Goal: Information Seeking & Learning: Learn about a topic

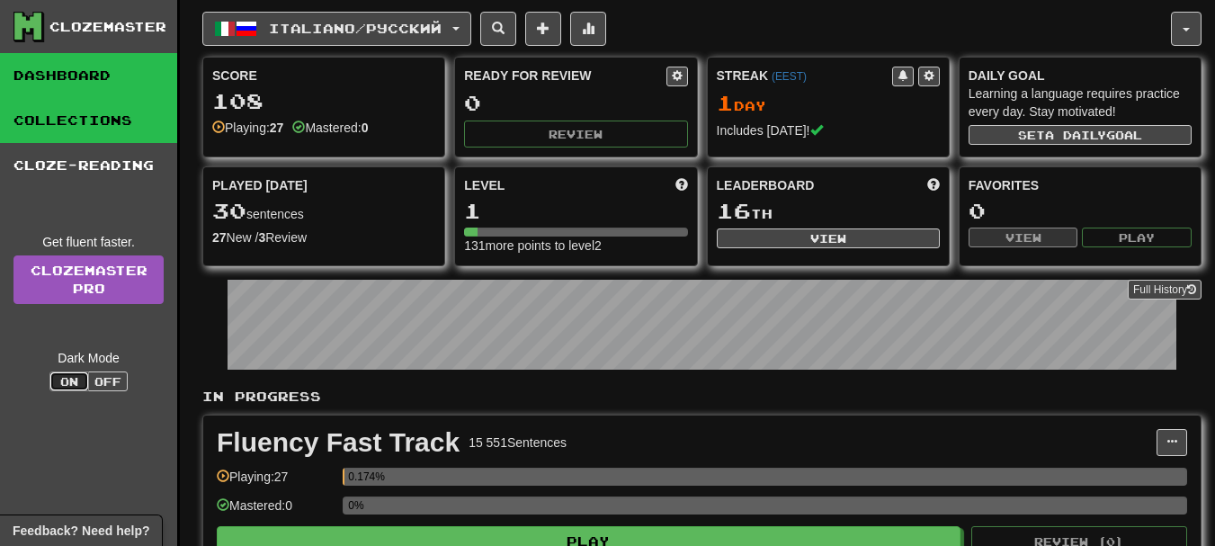
click at [112, 112] on link "Collections" at bounding box center [88, 120] width 177 height 45
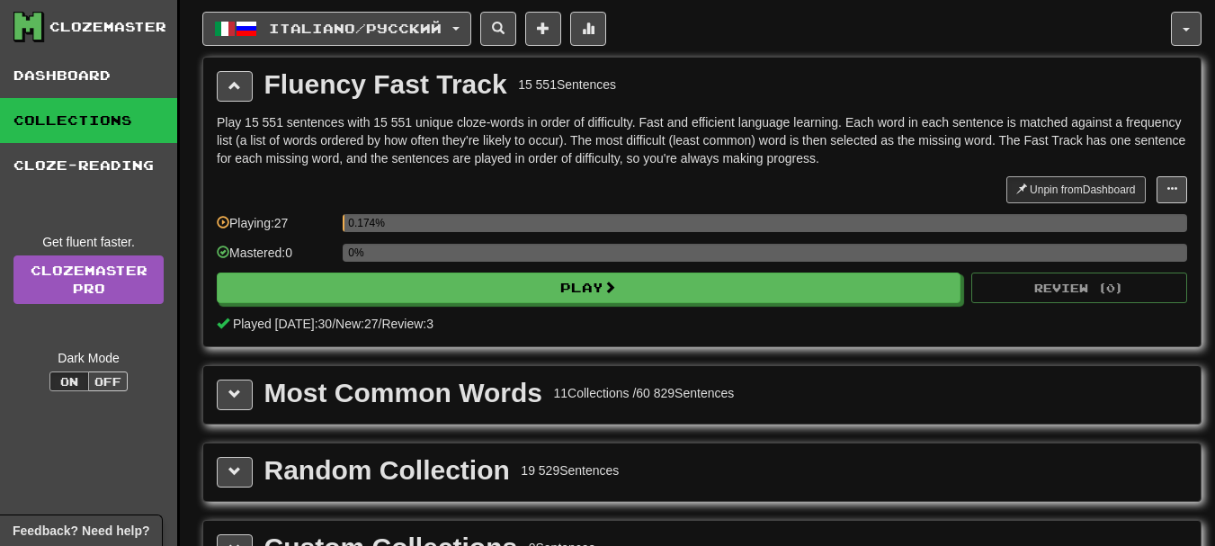
click at [109, 125] on link "Collections" at bounding box center [88, 120] width 177 height 45
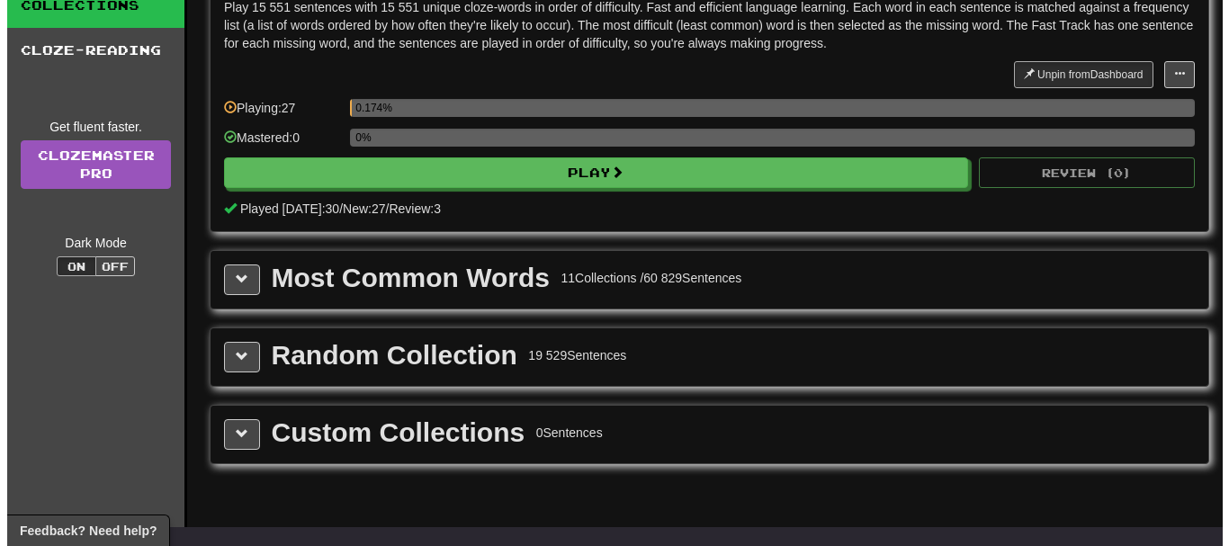
scroll to position [90, 0]
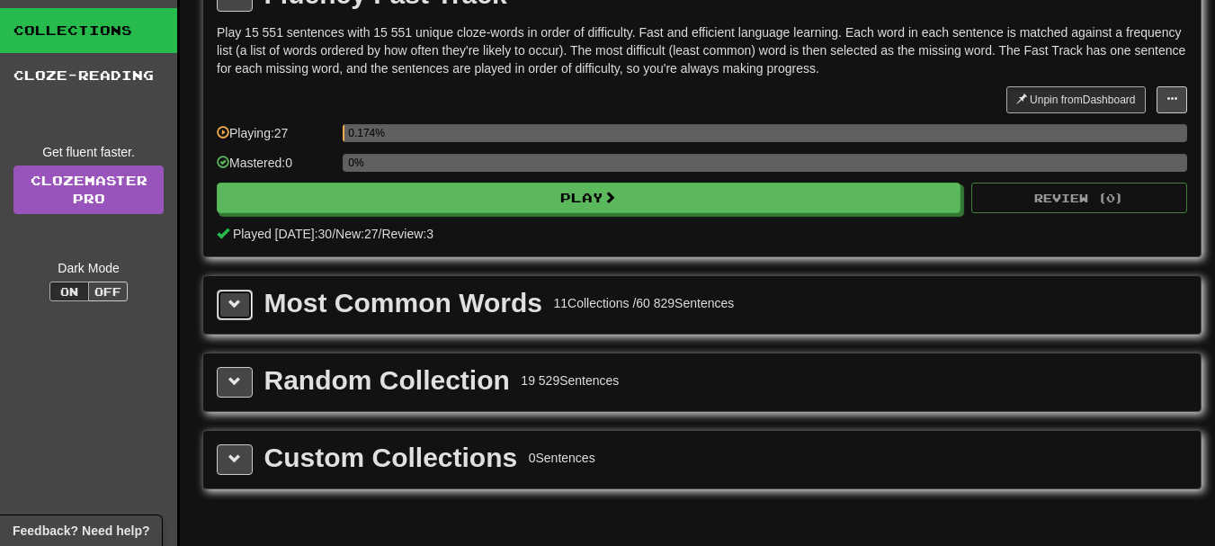
click at [231, 312] on button at bounding box center [235, 305] width 36 height 31
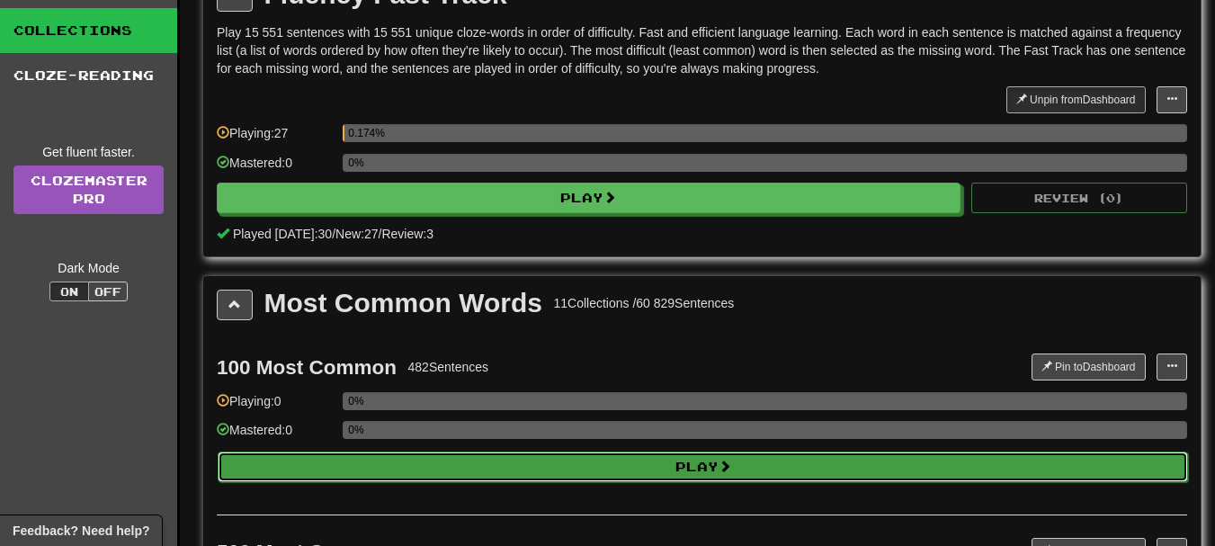
click at [602, 474] on button "Play" at bounding box center [703, 467] width 971 height 31
select select "**"
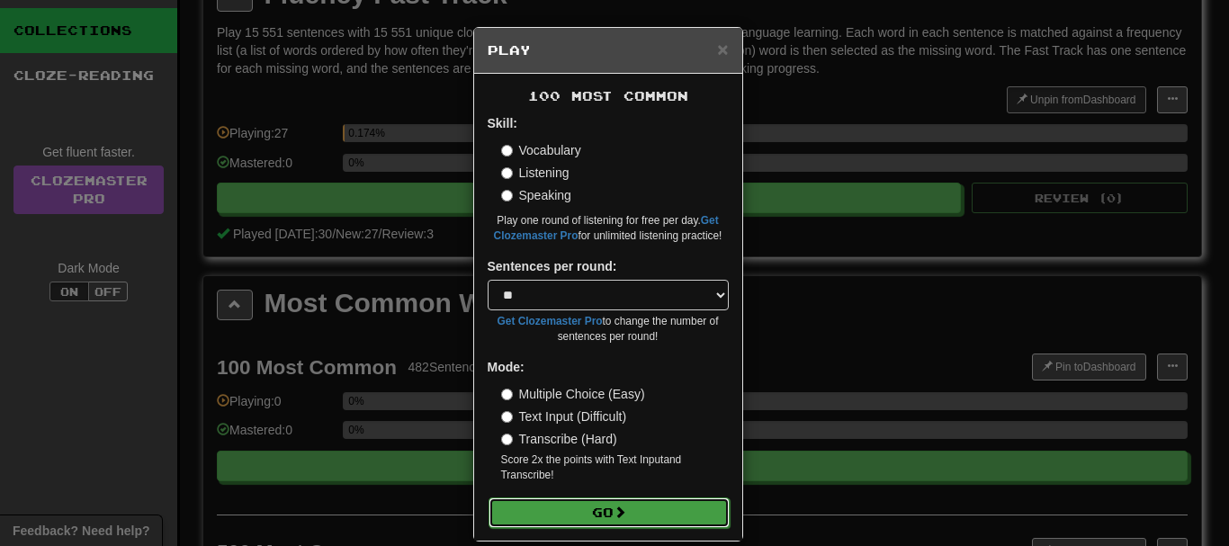
click at [614, 514] on span at bounding box center [620, 512] width 13 height 13
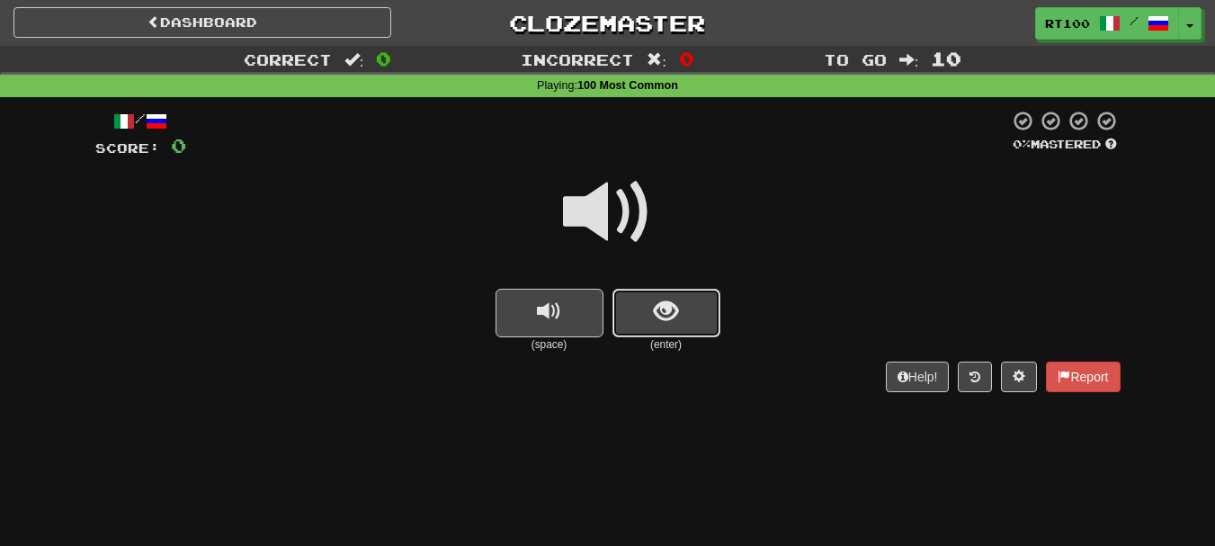
click at [665, 313] on span "show sentence" at bounding box center [666, 312] width 24 height 24
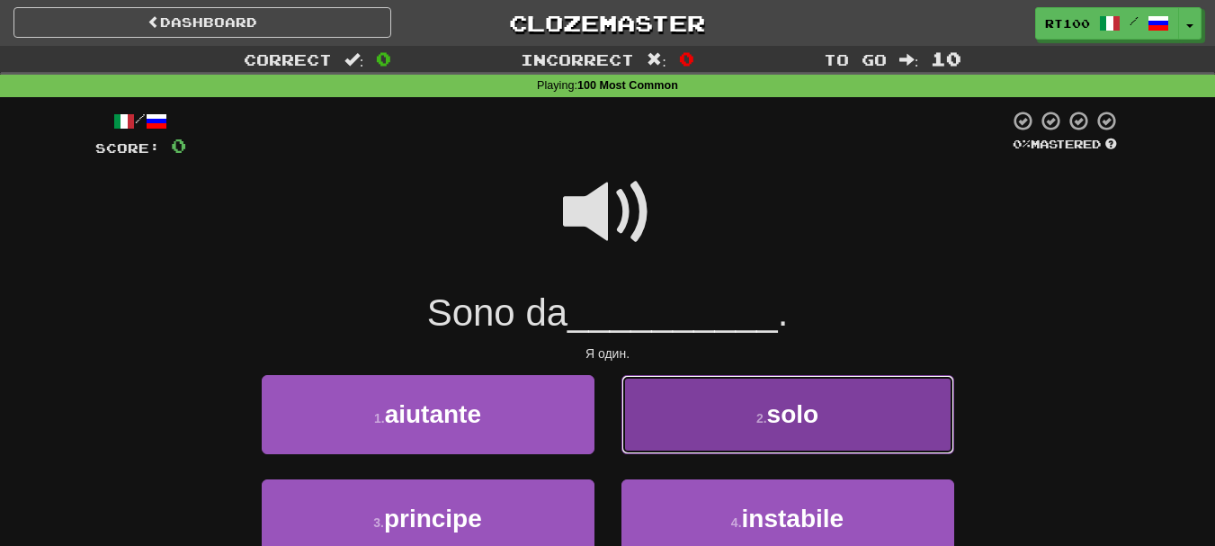
click at [937, 420] on button "2 . solo" at bounding box center [788, 414] width 333 height 78
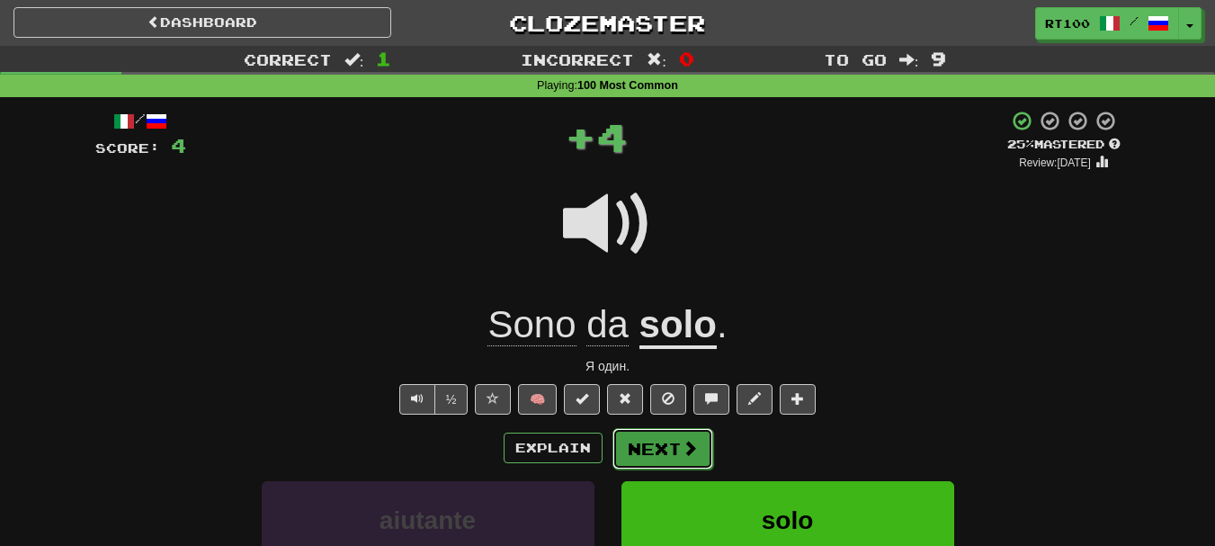
click at [686, 444] on span at bounding box center [690, 448] width 16 height 16
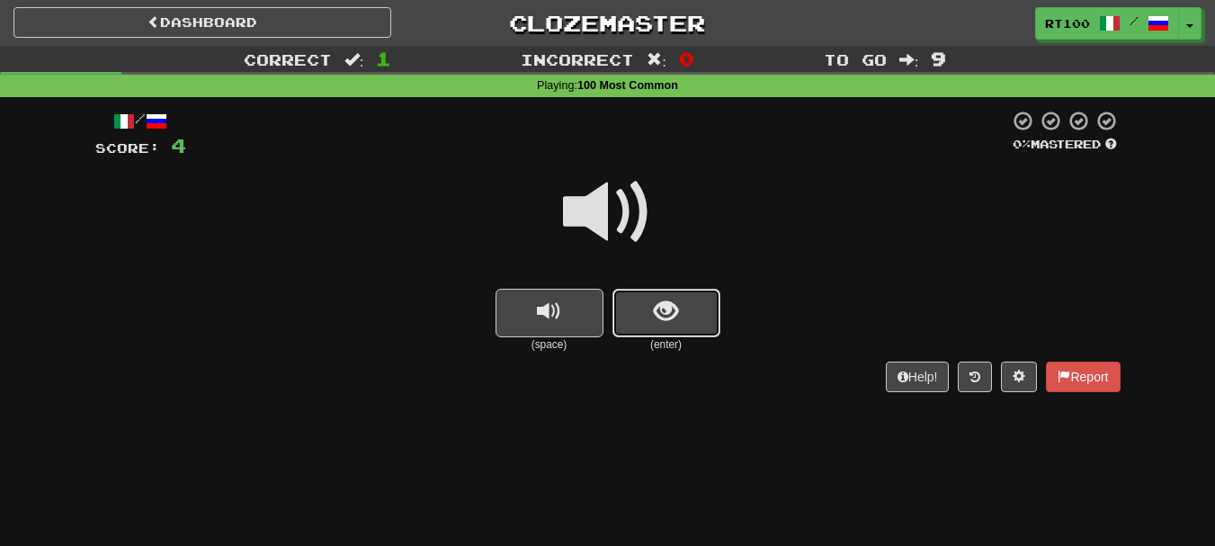
click at [666, 300] on span "show sentence" at bounding box center [666, 312] width 24 height 24
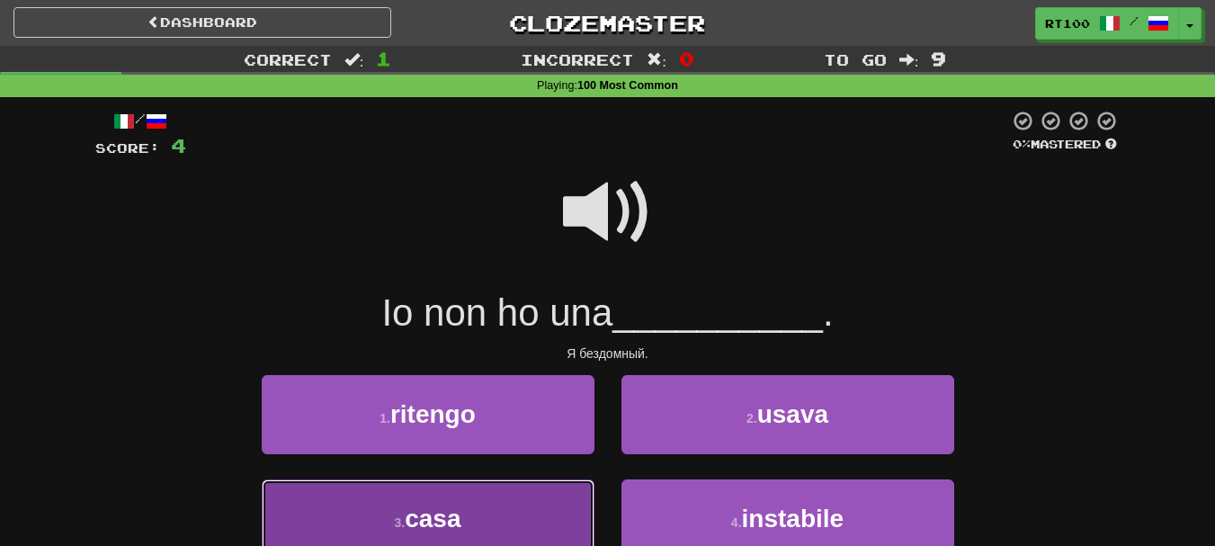
click at [453, 518] on span "casa" at bounding box center [433, 519] width 56 height 28
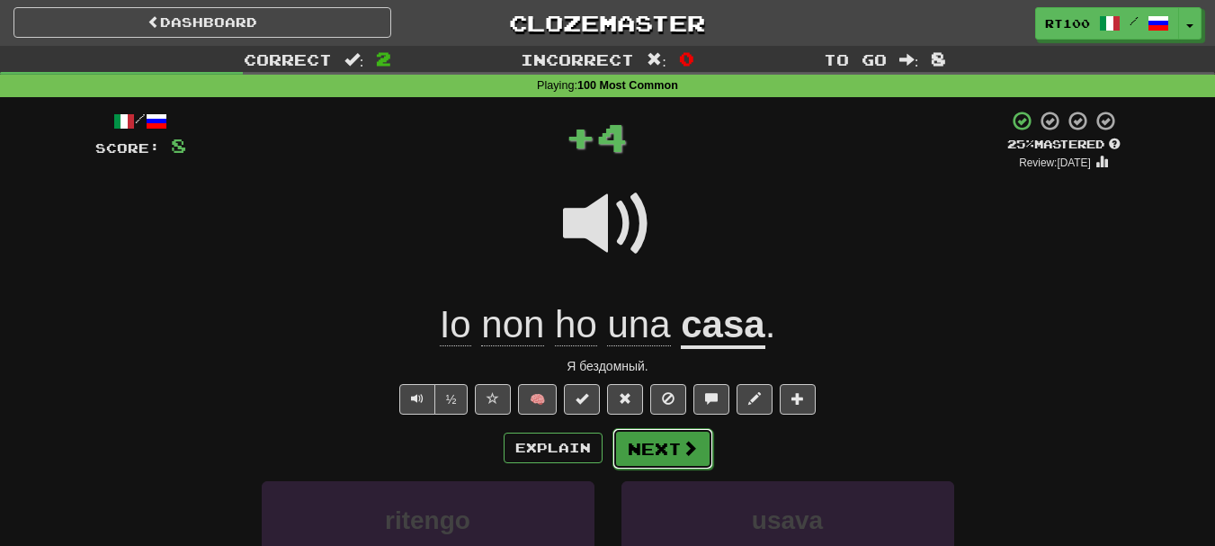
click at [674, 451] on button "Next" at bounding box center [663, 448] width 101 height 41
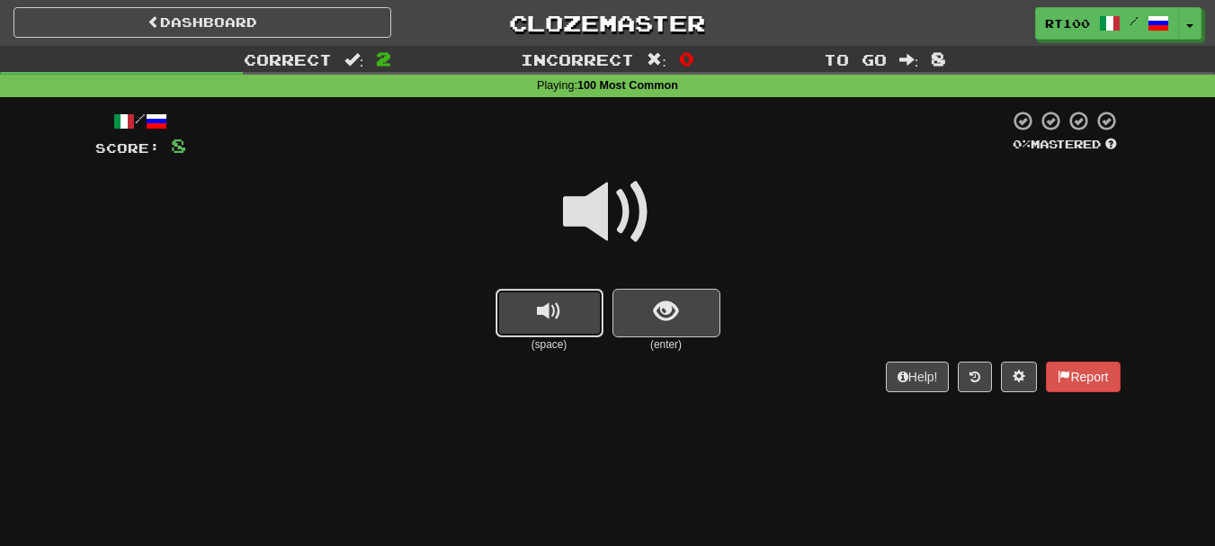
click at [567, 303] on button "replay audio" at bounding box center [550, 313] width 108 height 49
click at [677, 306] on span "show sentence" at bounding box center [666, 312] width 24 height 24
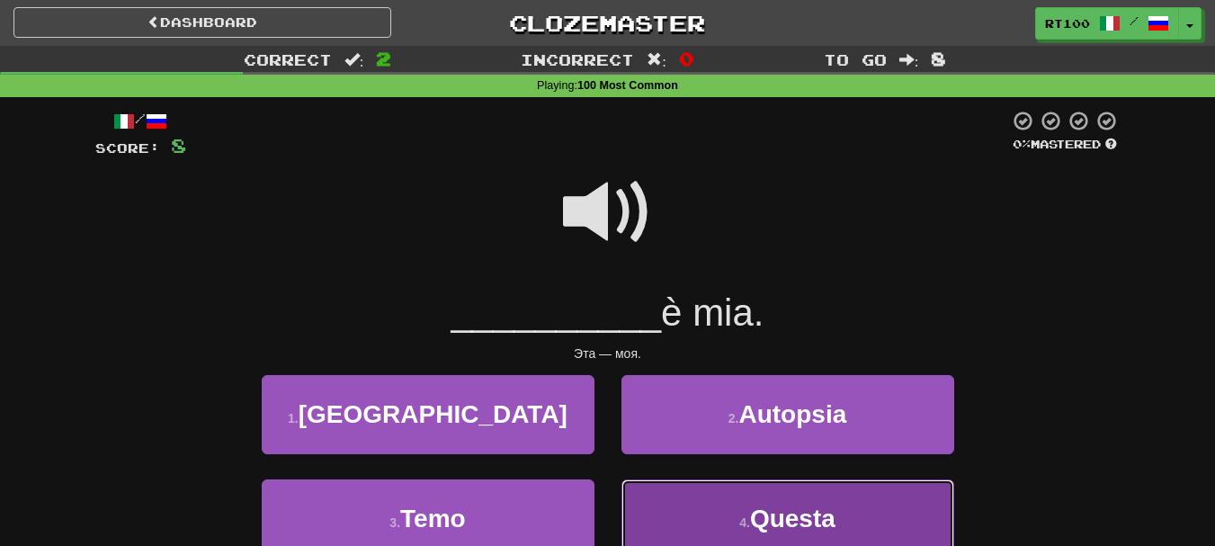
click at [677, 507] on button "4 . Questa" at bounding box center [788, 519] width 333 height 78
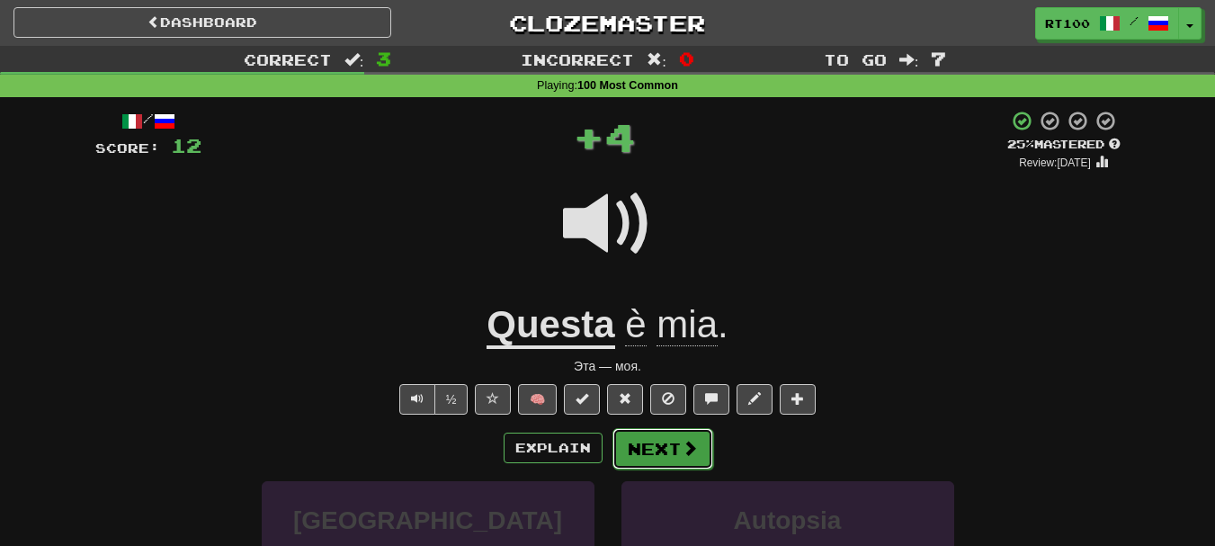
click at [662, 456] on button "Next" at bounding box center [663, 448] width 101 height 41
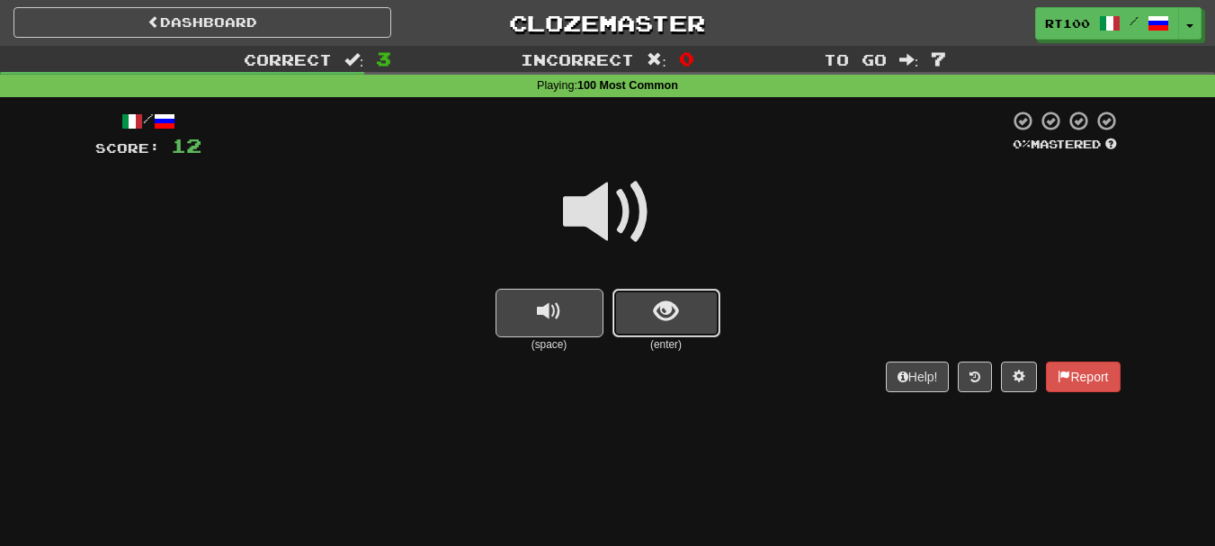
click at [689, 312] on button "show sentence" at bounding box center [667, 313] width 108 height 49
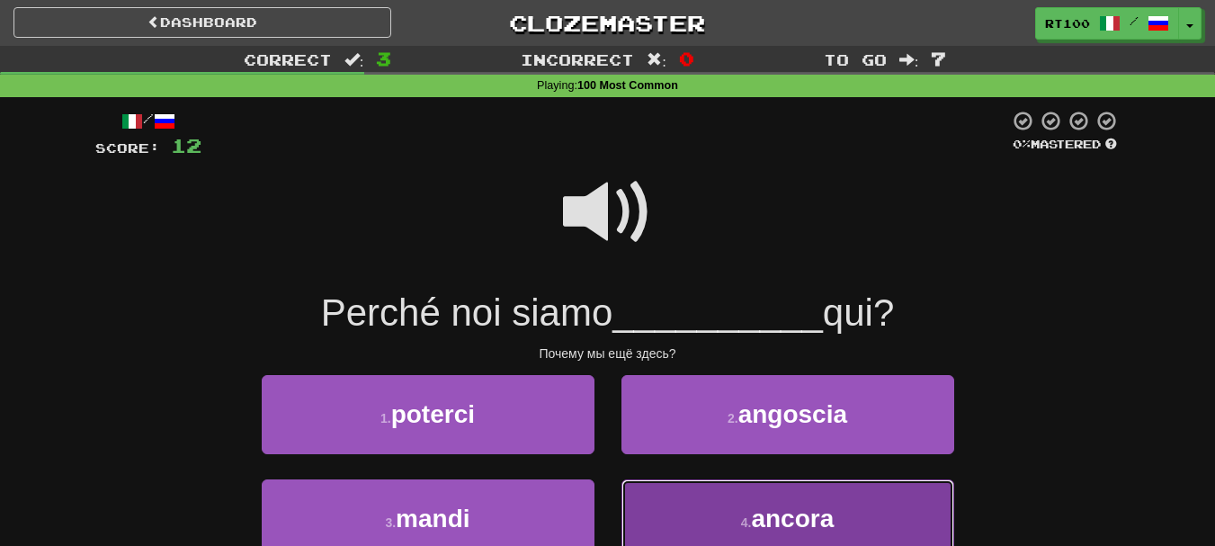
click at [730, 502] on button "4 . ancora" at bounding box center [788, 519] width 333 height 78
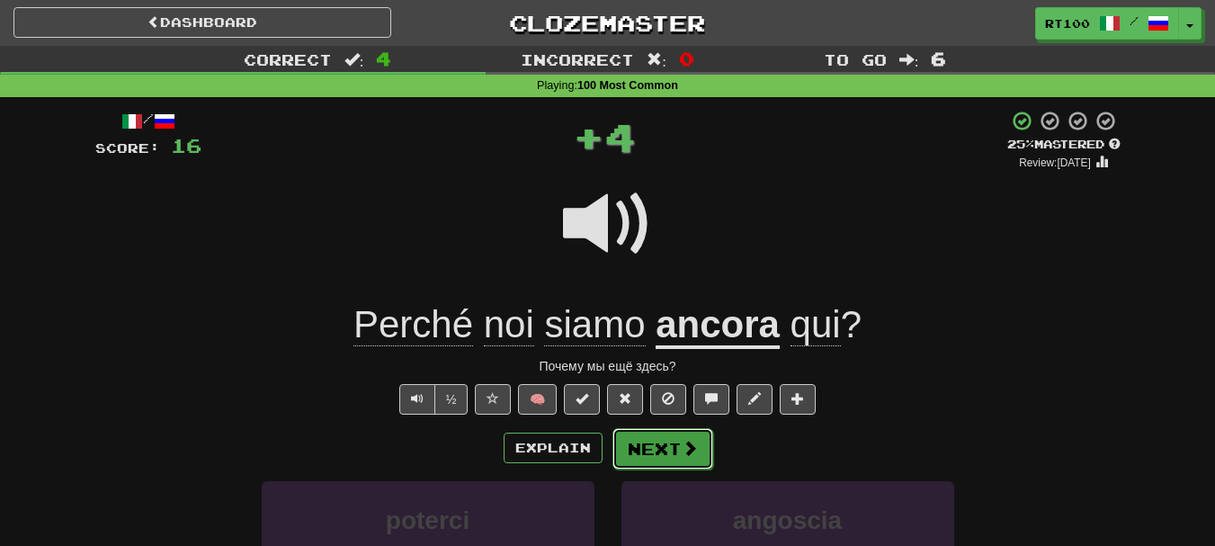
click at [664, 460] on button "Next" at bounding box center [663, 448] width 101 height 41
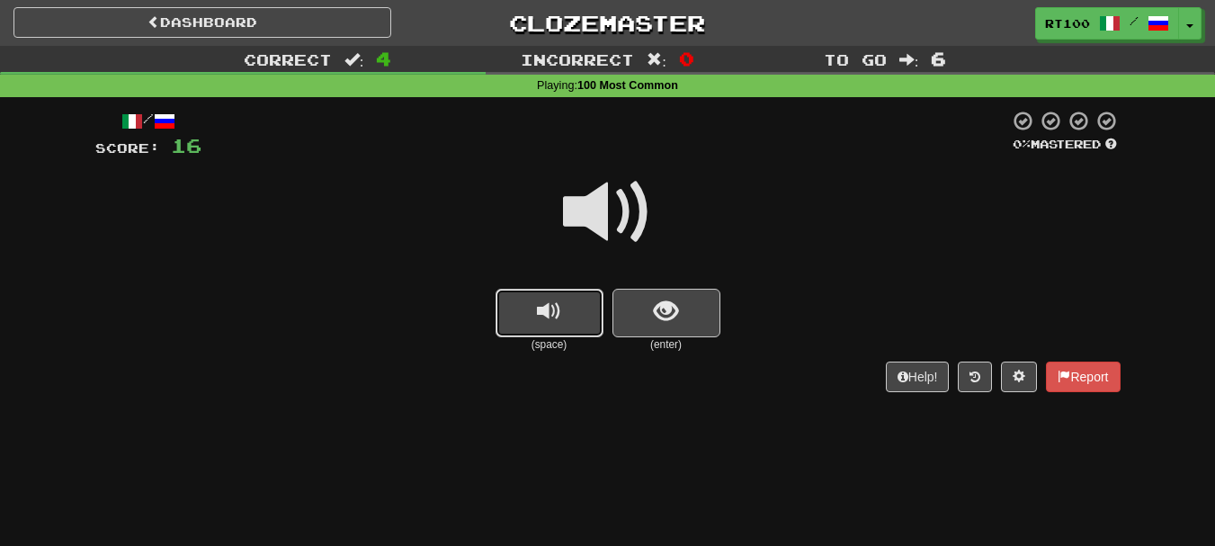
click at [540, 311] on span "replay audio" at bounding box center [549, 312] width 24 height 24
click at [666, 319] on span "show sentence" at bounding box center [666, 312] width 24 height 24
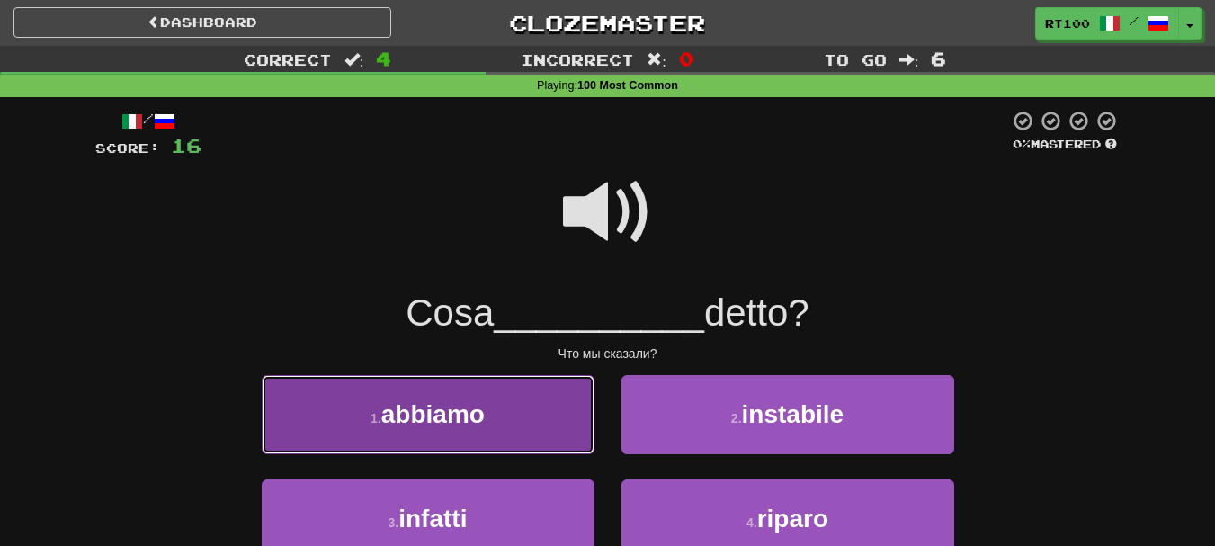
click at [480, 415] on span "abbiamo" at bounding box center [432, 414] width 103 height 28
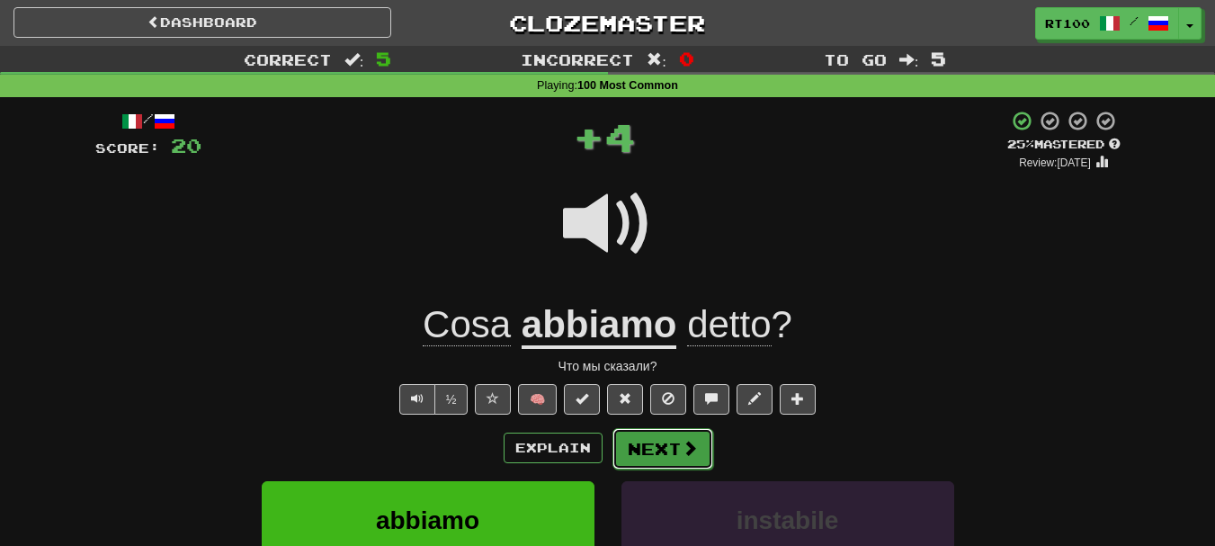
click at [654, 455] on button "Next" at bounding box center [663, 448] width 101 height 41
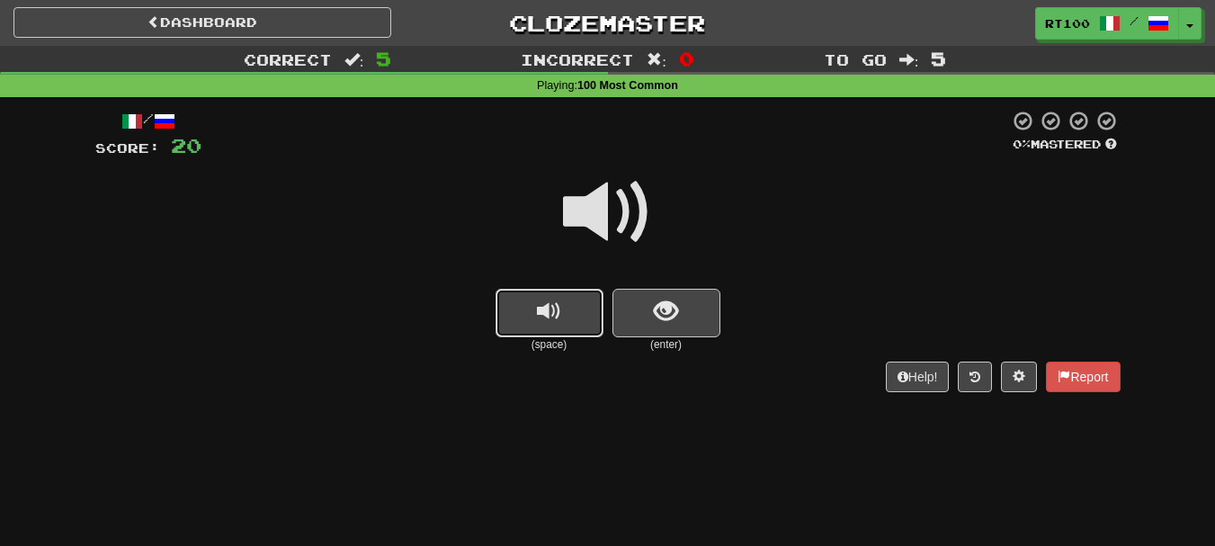
click at [556, 312] on span "replay audio" at bounding box center [549, 312] width 24 height 24
click at [656, 310] on span "show sentence" at bounding box center [666, 312] width 24 height 24
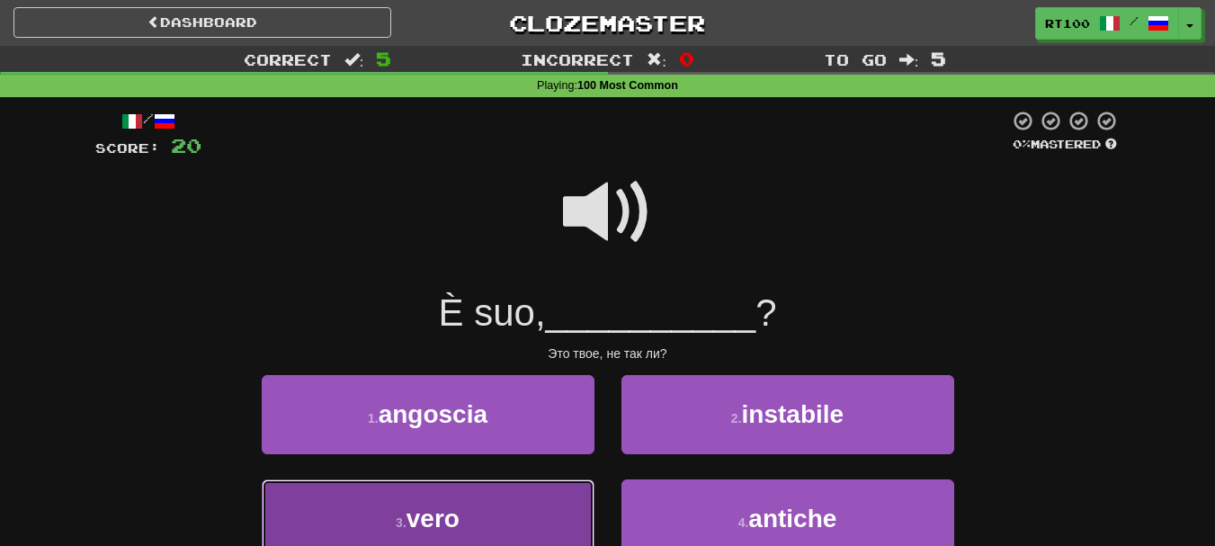
click at [475, 516] on button "3 . vero" at bounding box center [428, 519] width 333 height 78
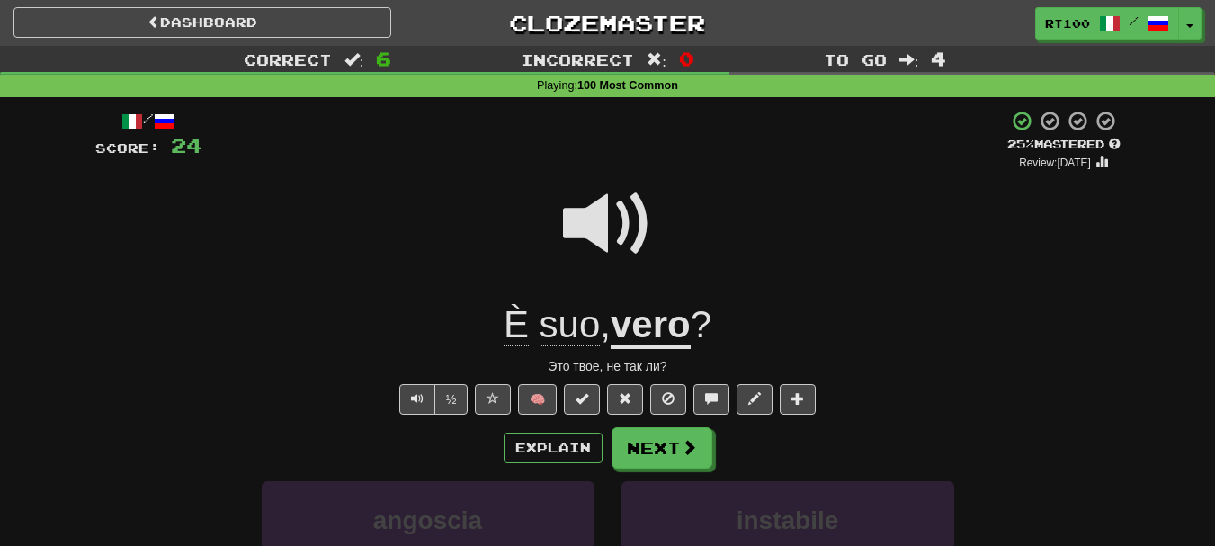
click at [570, 328] on span "suo" at bounding box center [570, 324] width 61 height 43
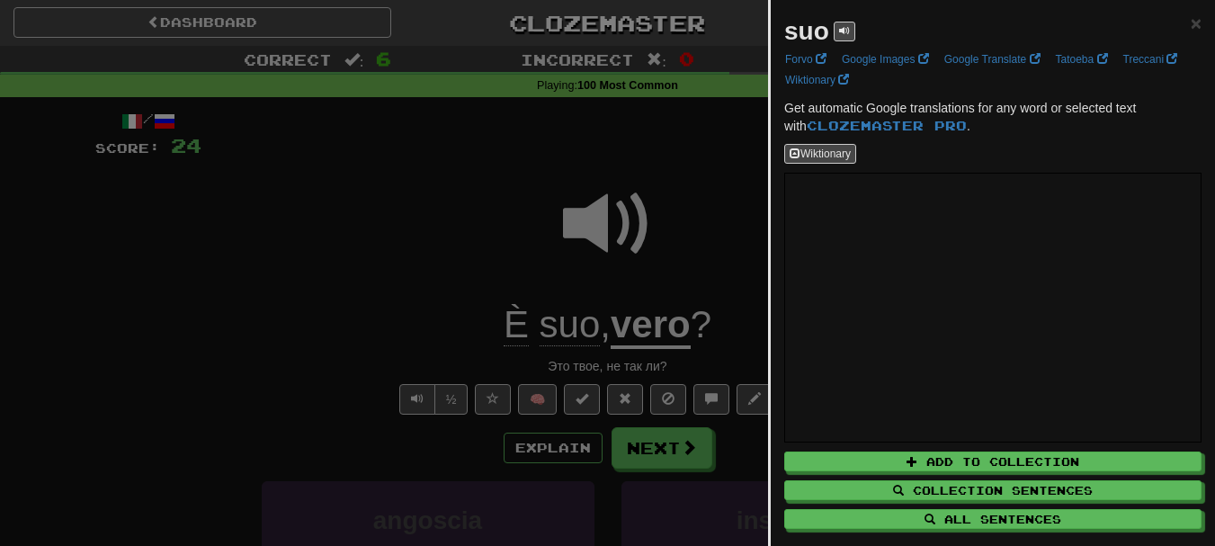
click at [370, 271] on div at bounding box center [607, 273] width 1215 height 546
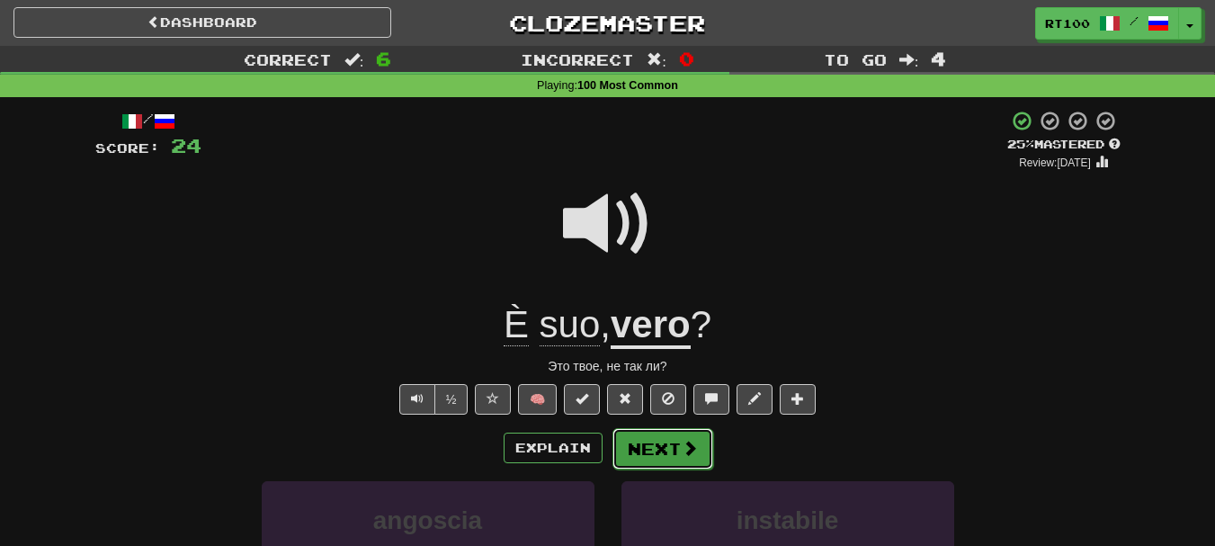
click at [677, 446] on button "Next" at bounding box center [663, 448] width 101 height 41
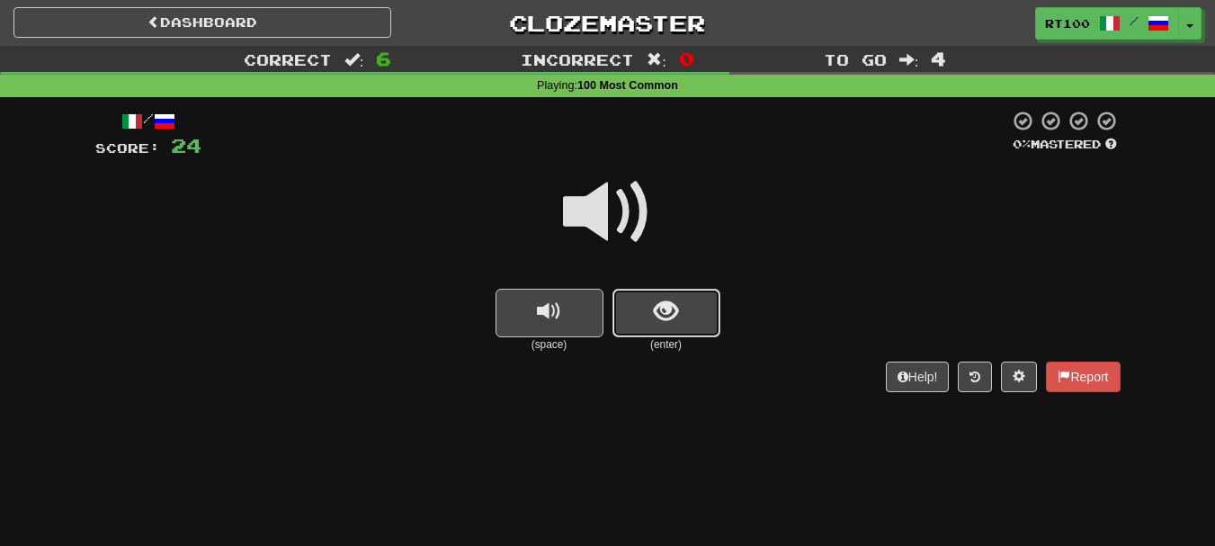
click at [675, 318] on span "show sentence" at bounding box center [666, 312] width 24 height 24
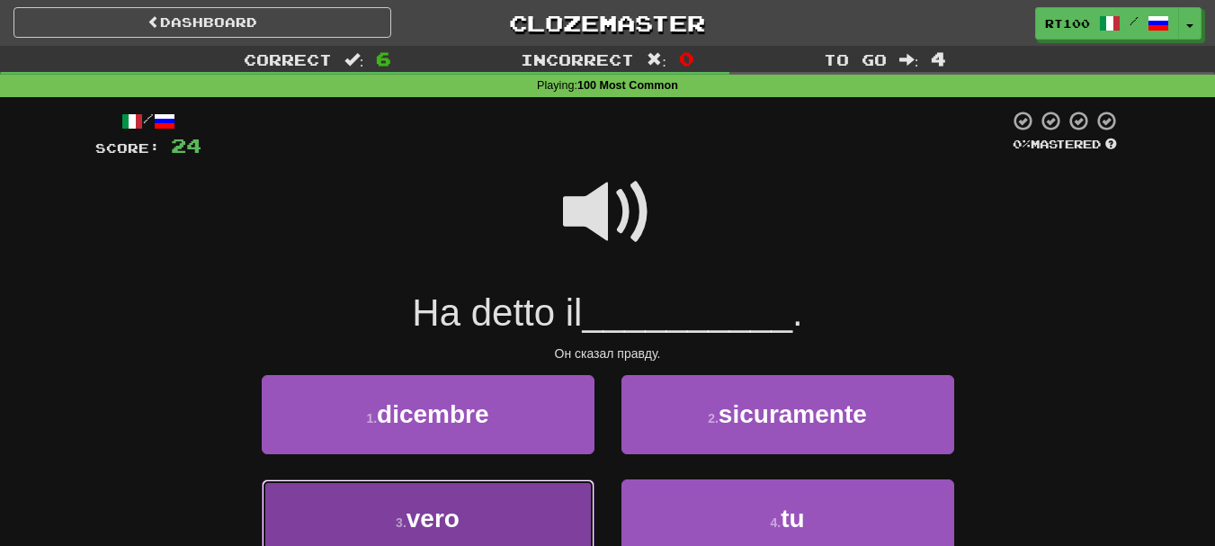
click at [467, 504] on button "3 . vero" at bounding box center [428, 519] width 333 height 78
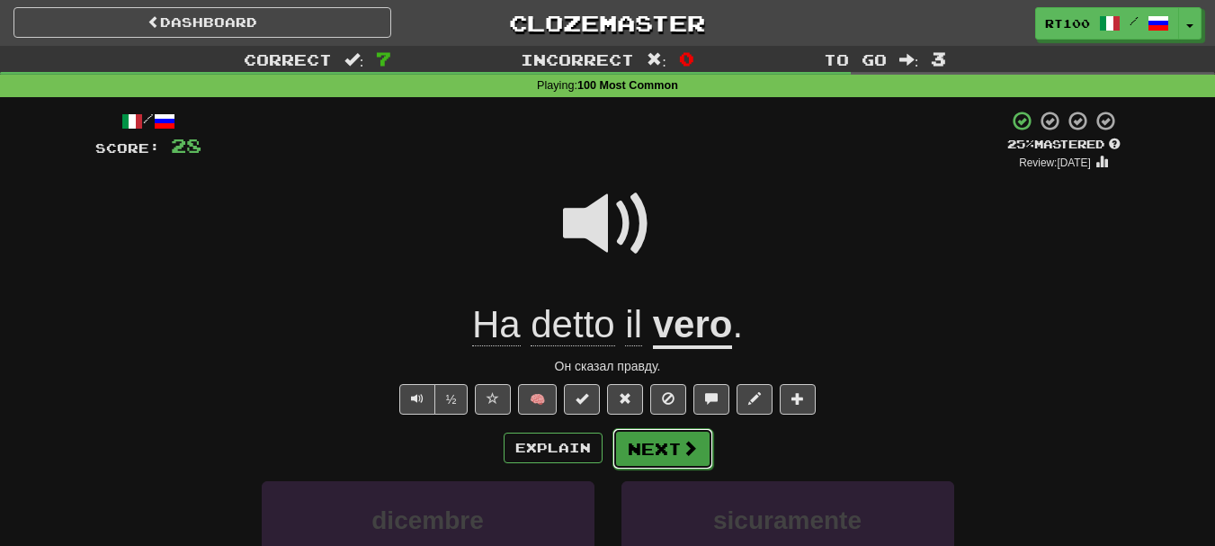
click at [648, 447] on button "Next" at bounding box center [663, 448] width 101 height 41
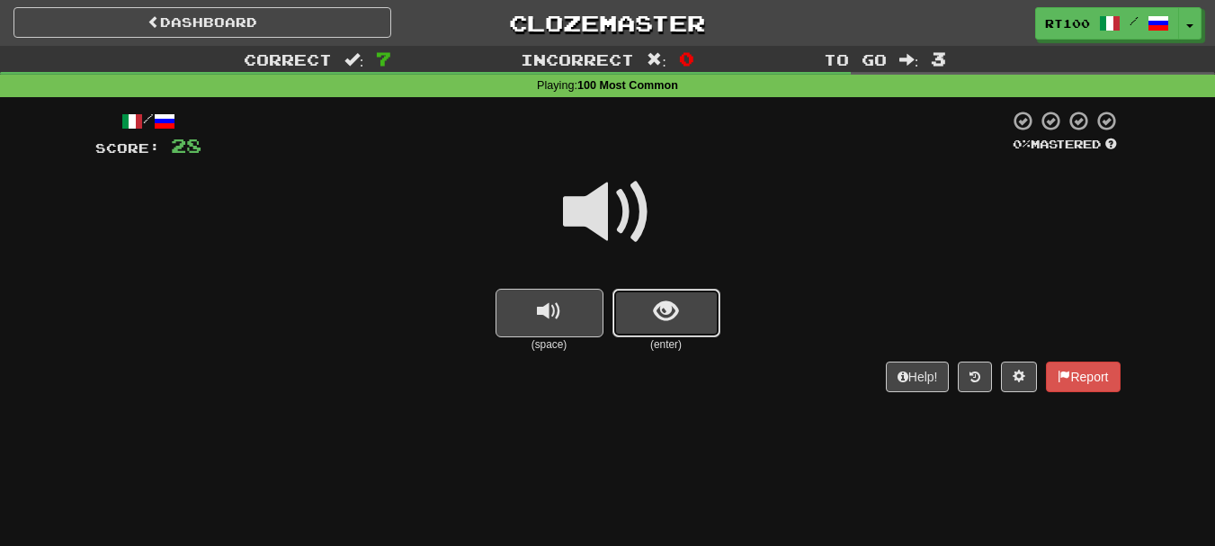
click at [675, 310] on span "show sentence" at bounding box center [666, 312] width 24 height 24
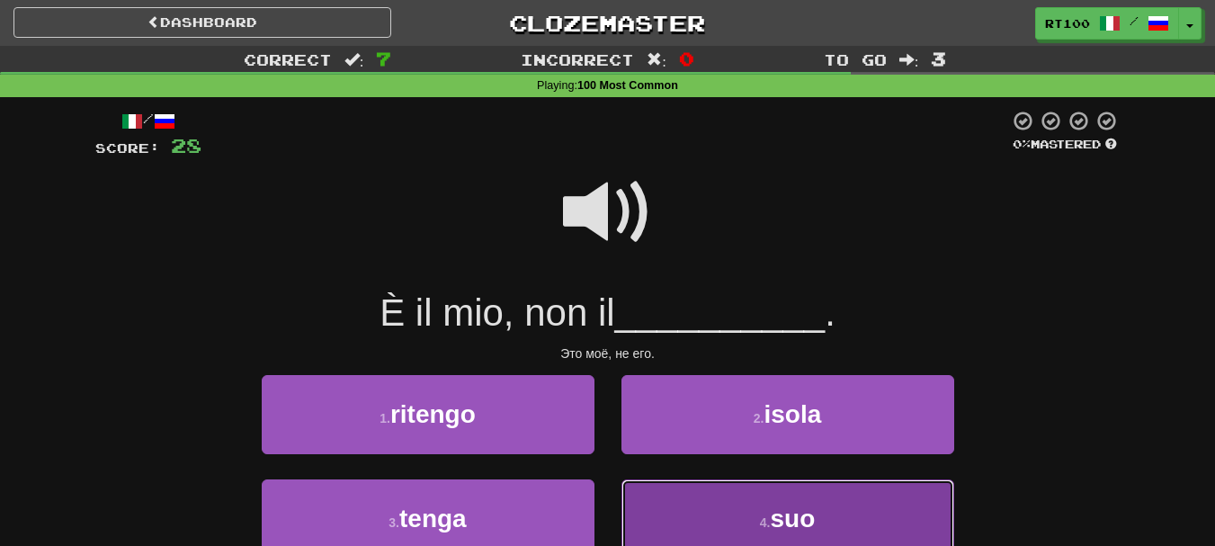
click at [749, 494] on button "4 . suo" at bounding box center [788, 519] width 333 height 78
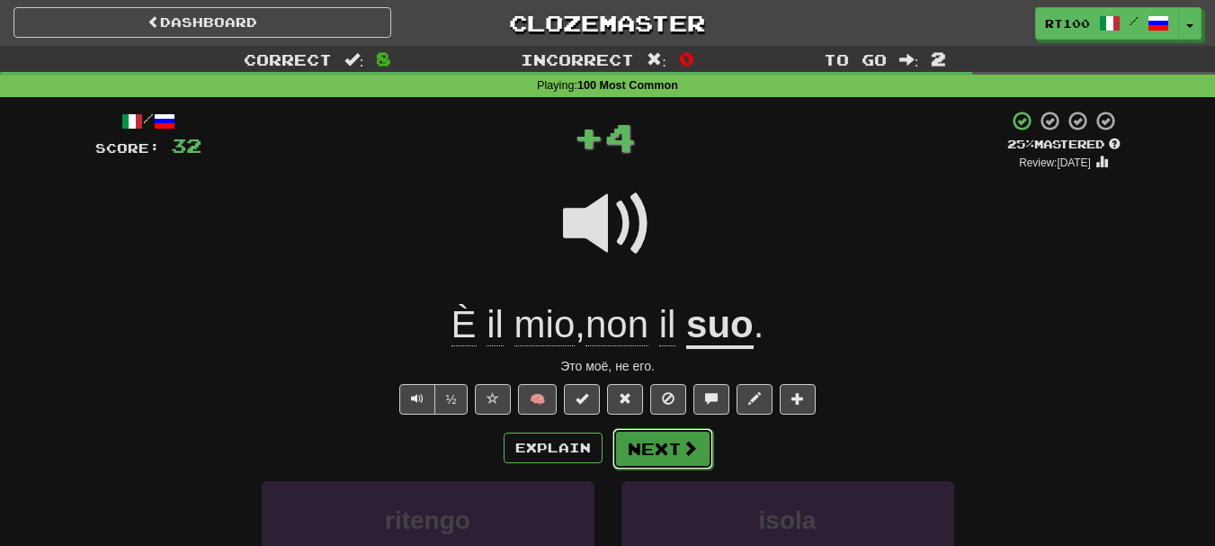
click at [668, 448] on button "Next" at bounding box center [663, 448] width 101 height 41
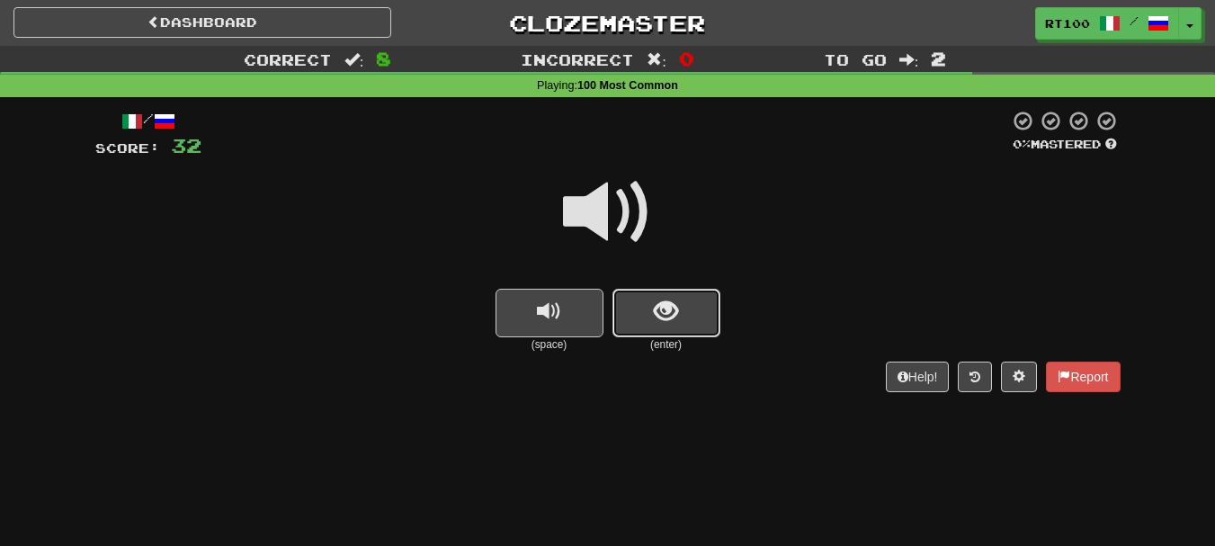
click at [668, 305] on span "show sentence" at bounding box center [666, 312] width 24 height 24
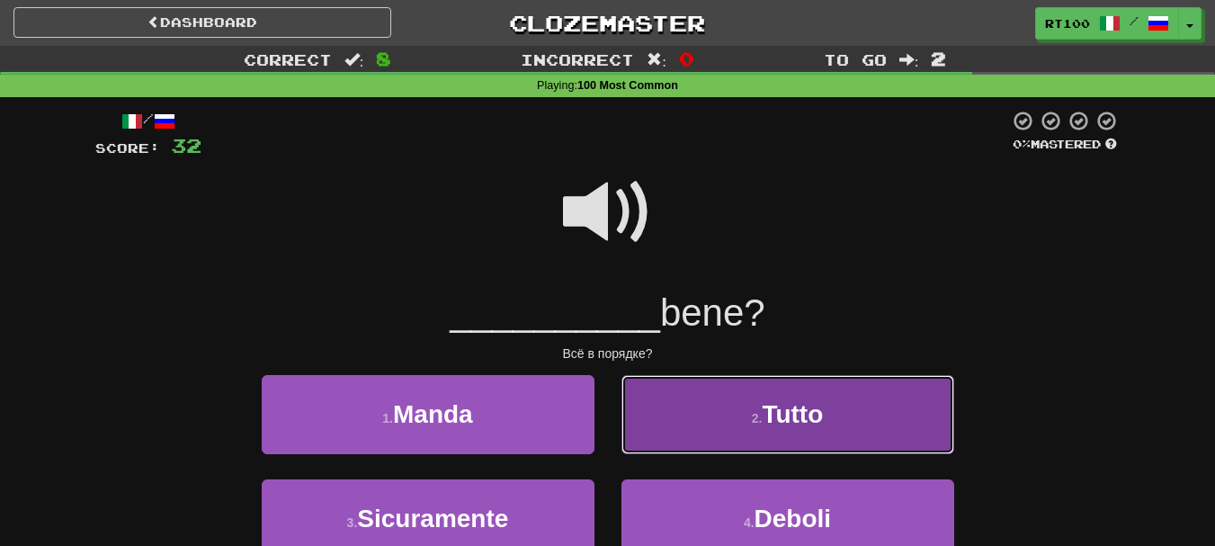
click at [778, 419] on span "Tutto" at bounding box center [792, 414] width 61 height 28
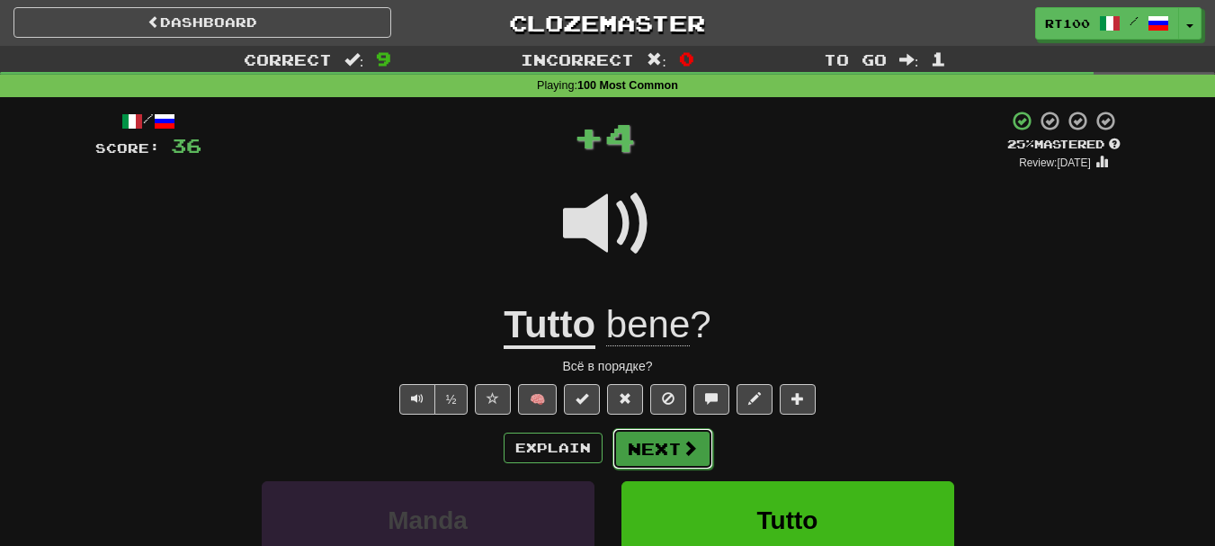
click at [646, 458] on button "Next" at bounding box center [663, 448] width 101 height 41
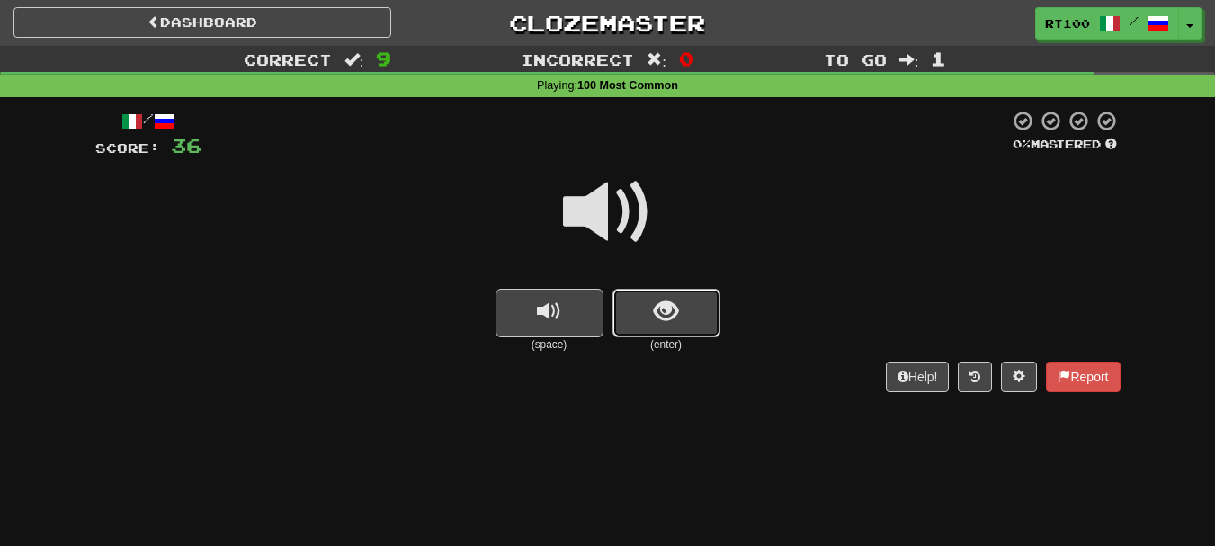
click at [673, 327] on button "show sentence" at bounding box center [667, 313] width 108 height 49
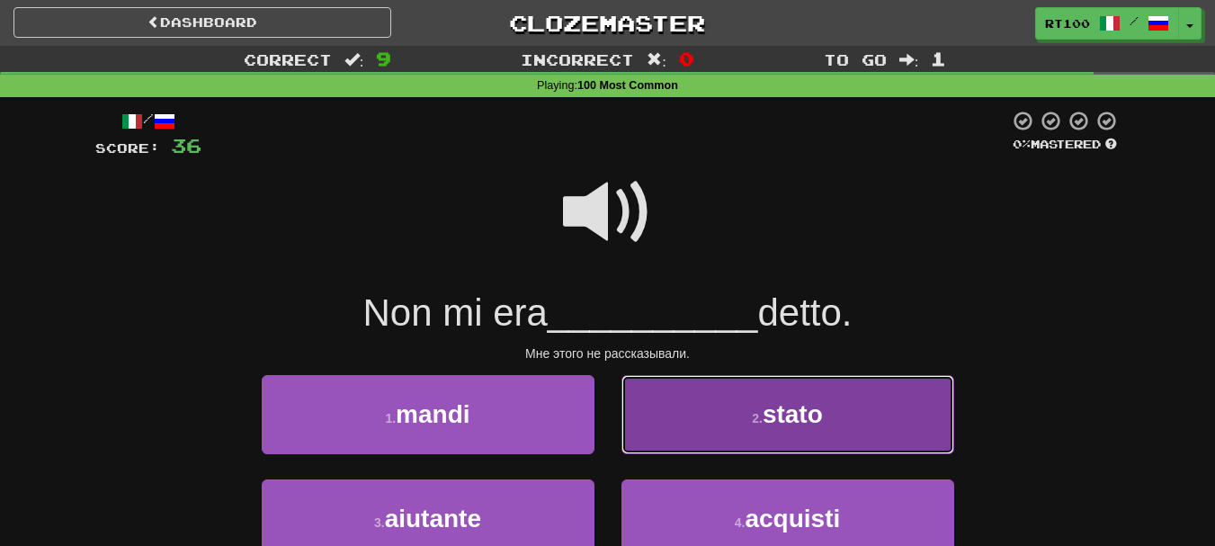
click at [754, 418] on small "2 ." at bounding box center [757, 418] width 11 height 14
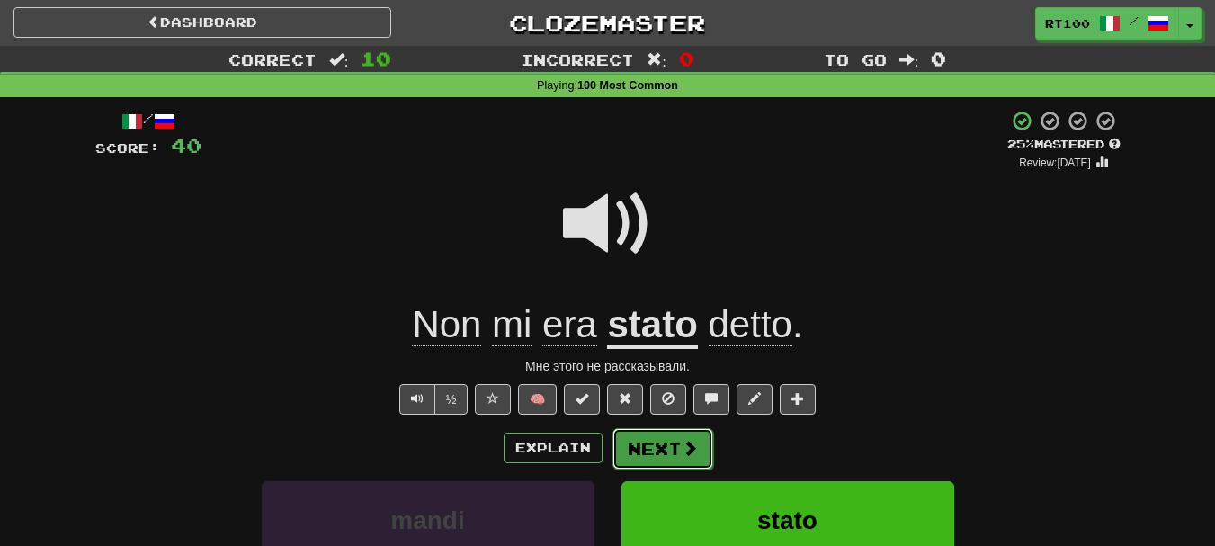
click at [690, 444] on span at bounding box center [690, 448] width 16 height 16
